Goal: Check status: Check status

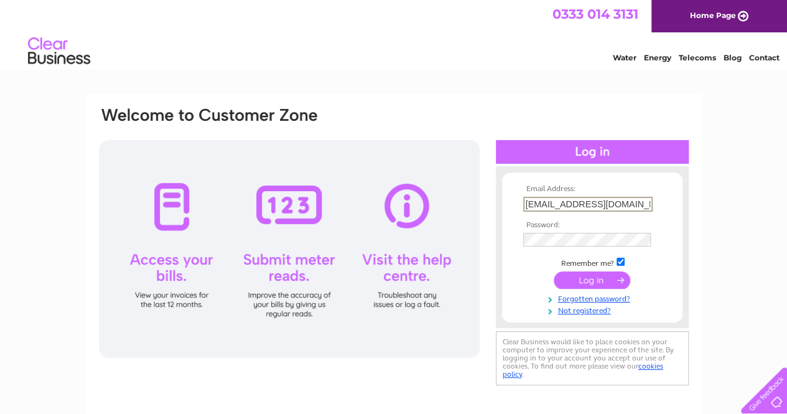
click at [599, 280] on input "submit" at bounding box center [592, 279] width 77 height 17
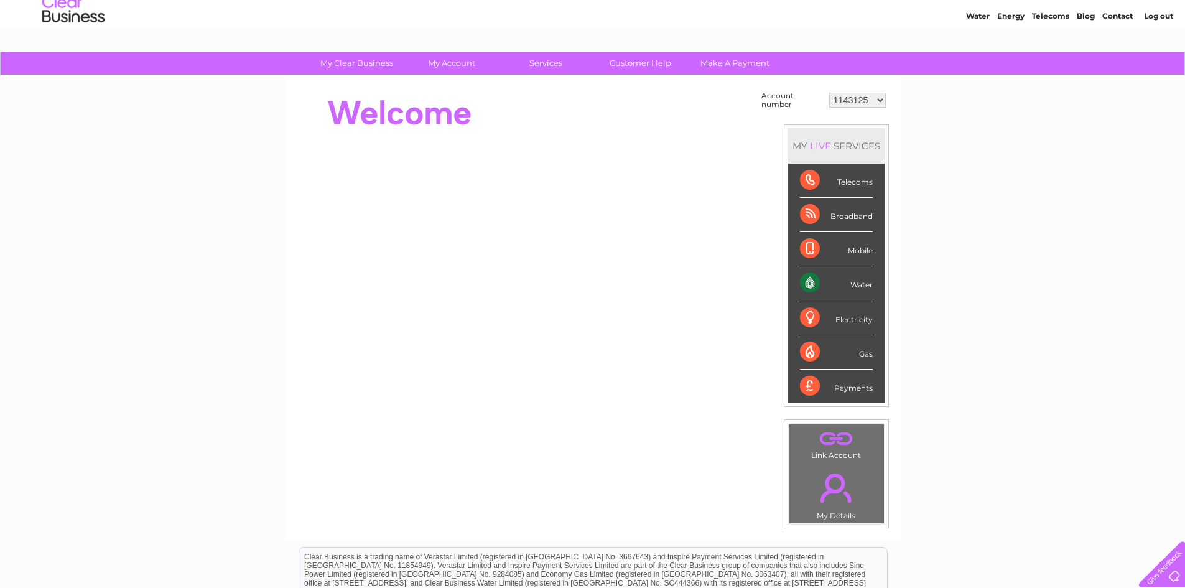
scroll to position [62, 0]
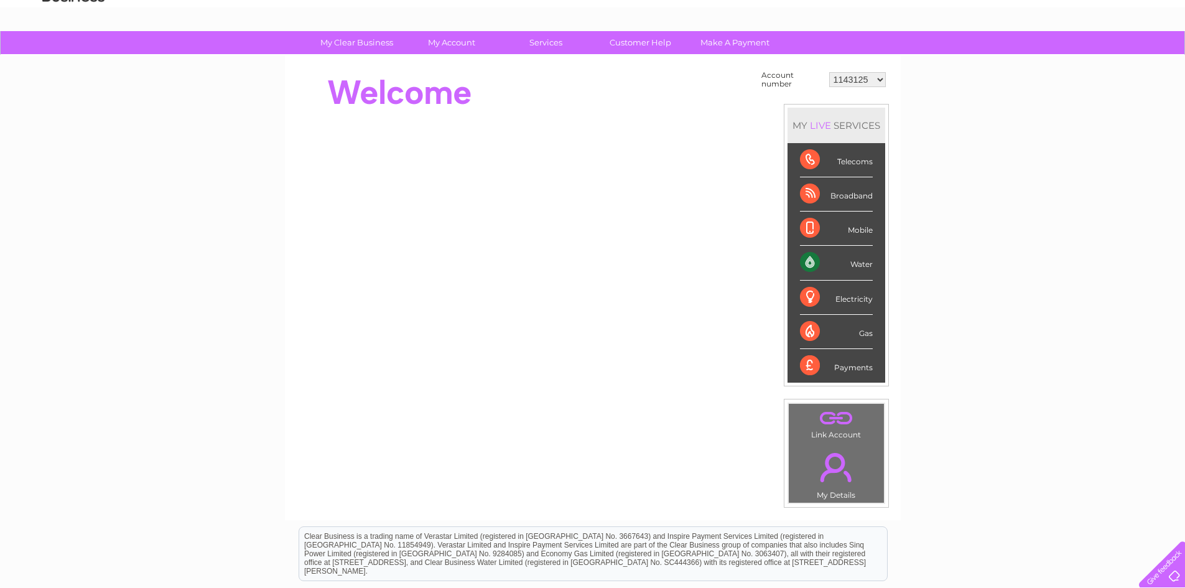
click at [786, 77] on select "1143125 30305706" at bounding box center [857, 79] width 57 height 15
select select "30305706"
click at [786, 72] on select "1143125 30305706" at bounding box center [857, 79] width 57 height 15
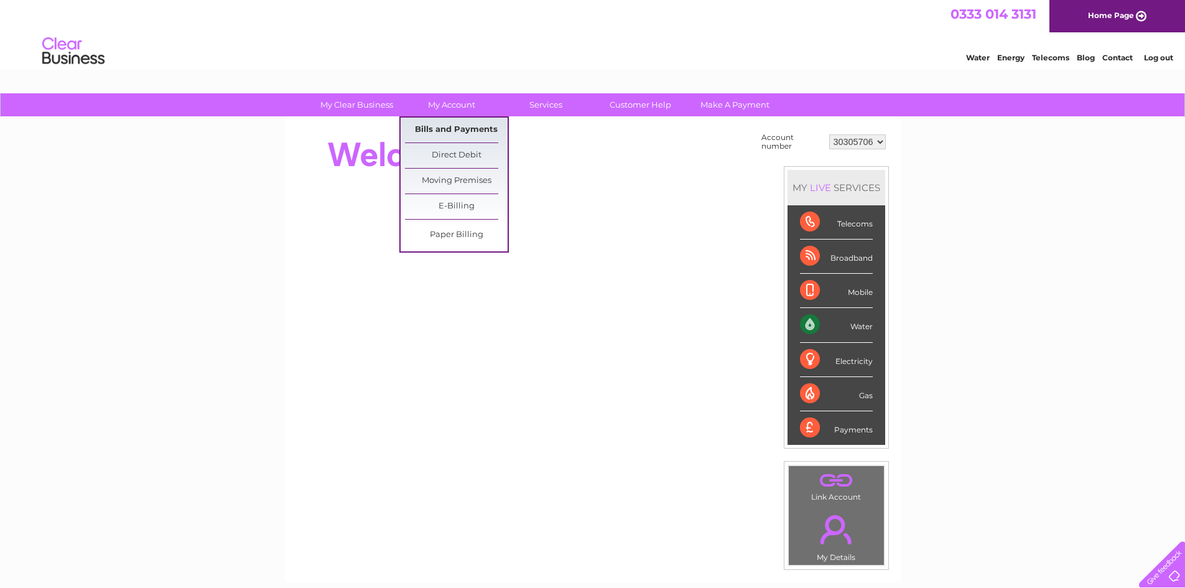
click at [477, 131] on link "Bills and Payments" at bounding box center [456, 130] width 103 height 25
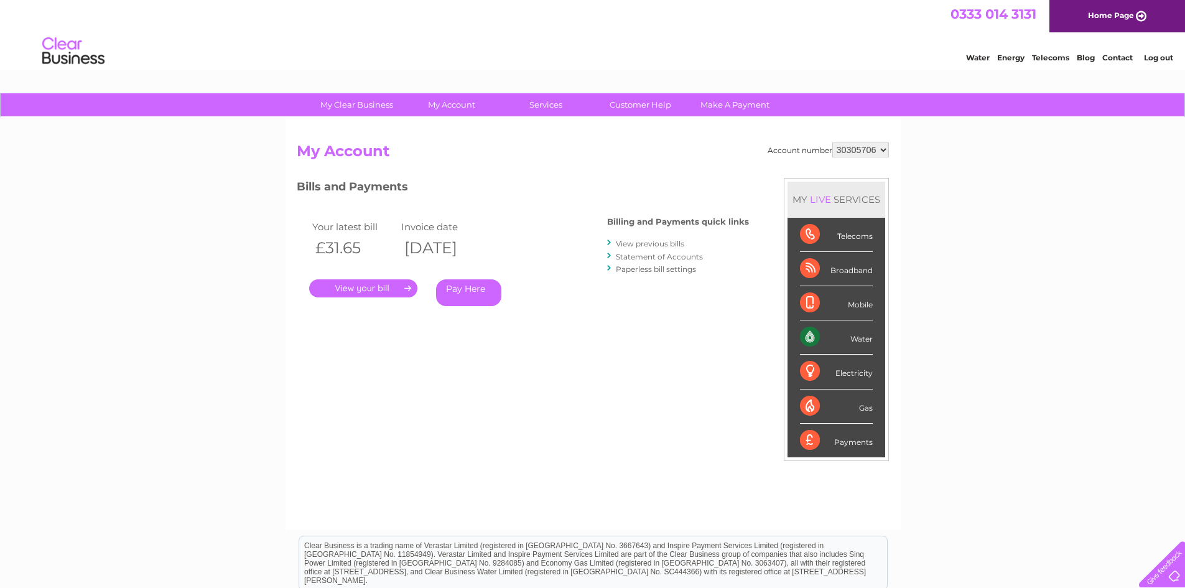
click at [880, 147] on select "1143125 30305706" at bounding box center [860, 149] width 57 height 15
select select "1143125"
click at [832, 142] on select "1143125 30305706" at bounding box center [860, 149] width 57 height 15
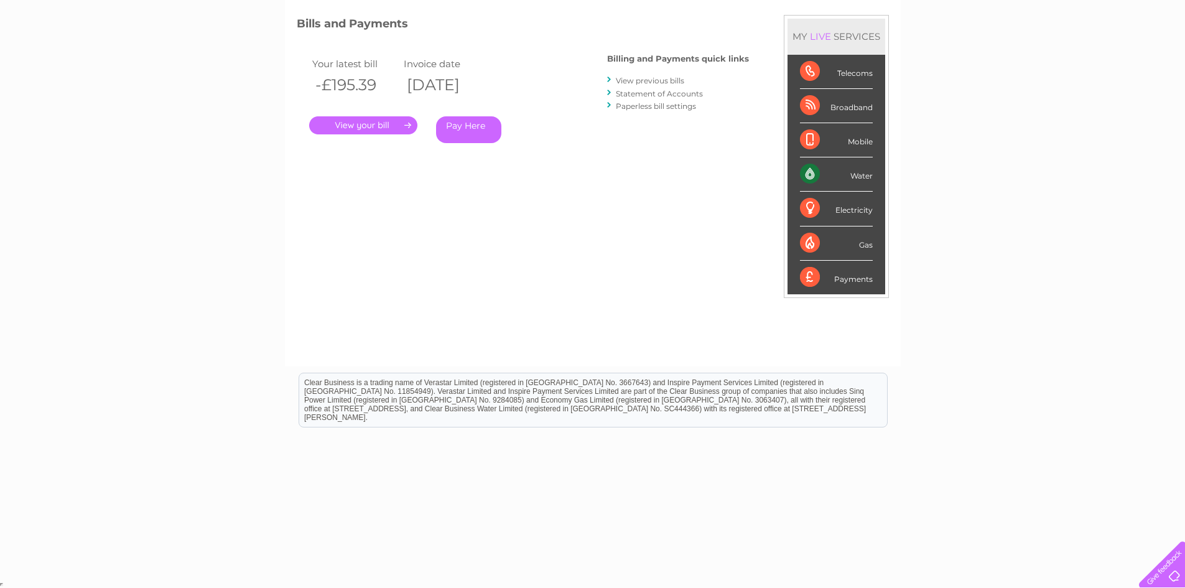
scroll to position [164, 0]
click at [663, 93] on link "Statement of Accounts" at bounding box center [659, 92] width 87 height 9
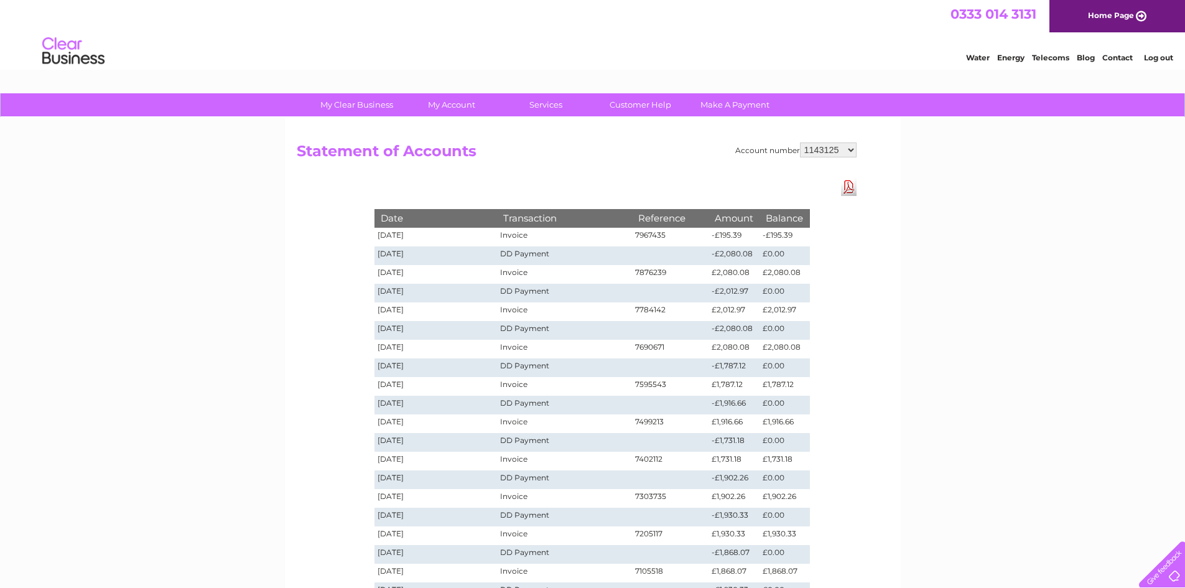
click at [972, 57] on link "Water" at bounding box center [978, 57] width 24 height 9
